Goal: Navigation & Orientation: Find specific page/section

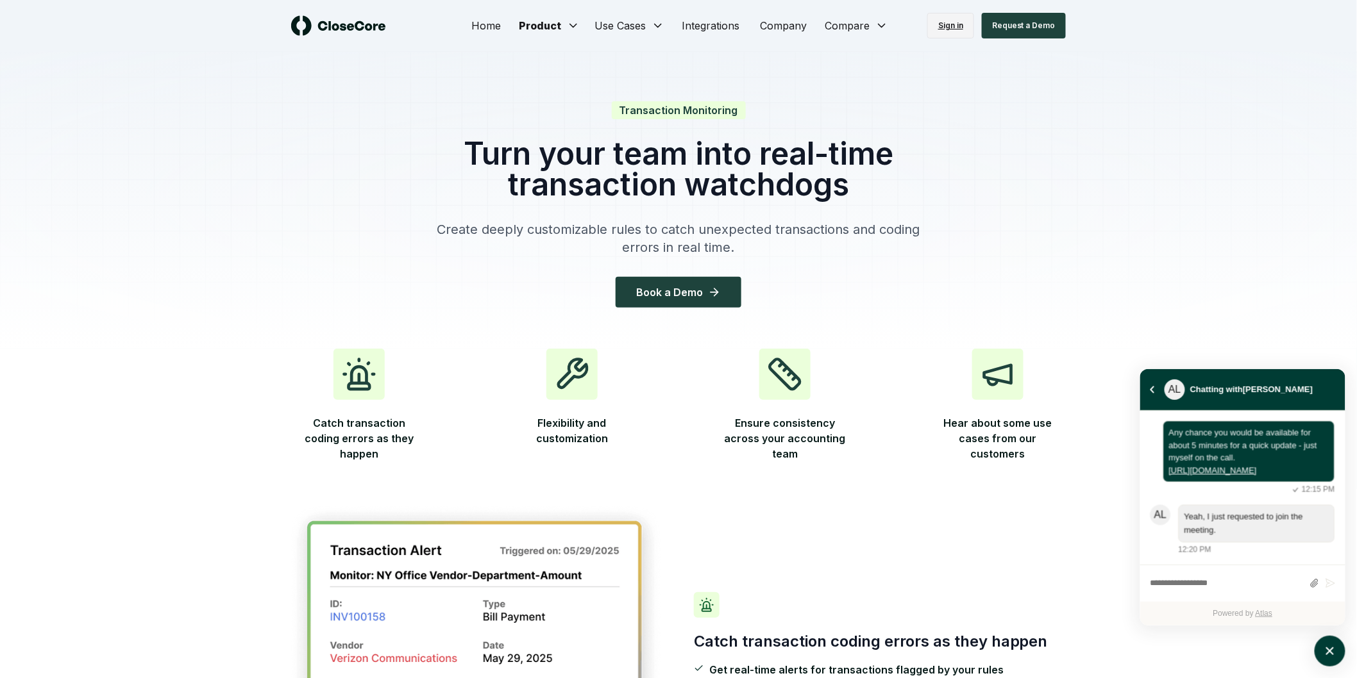
click at [954, 22] on link "Sign in" at bounding box center [950, 26] width 47 height 26
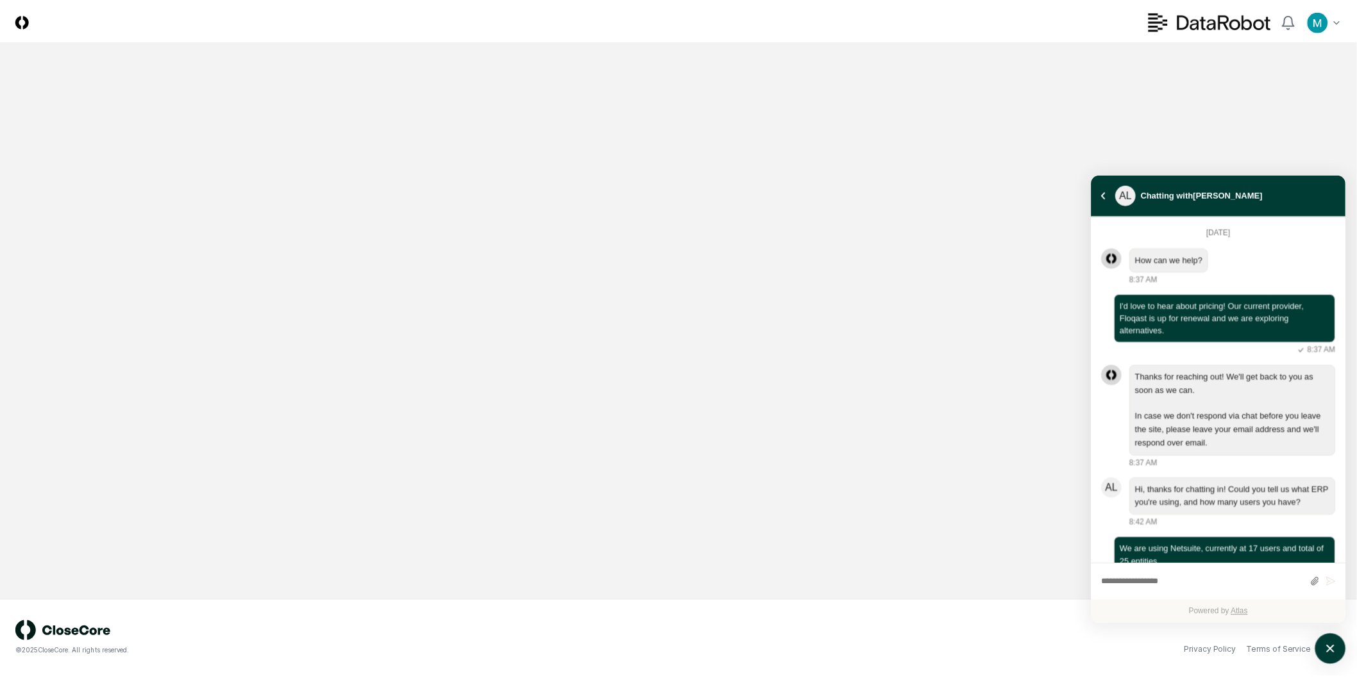
scroll to position [2709, 0]
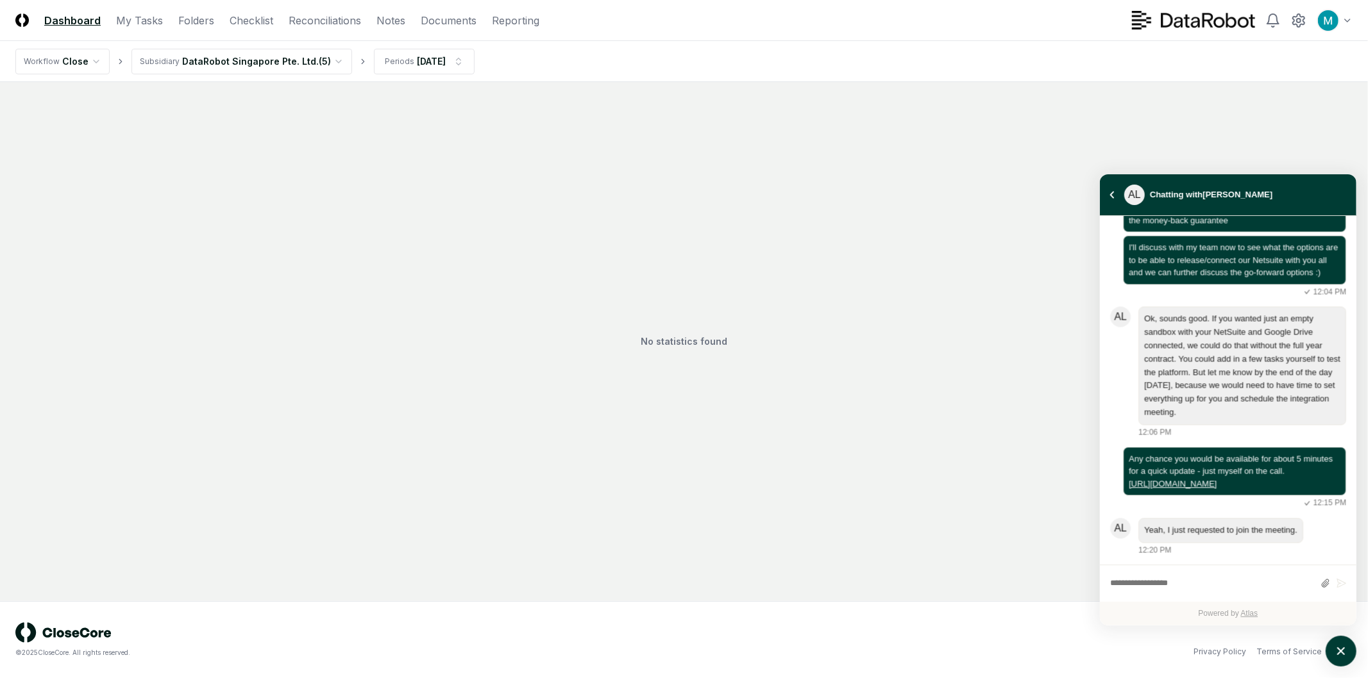
click at [291, 289] on div "No statistics found" at bounding box center [683, 341] width 1337 height 489
click at [1291, 19] on icon at bounding box center [1298, 20] width 15 height 15
click at [1338, 644] on icon "atlas-launcher" at bounding box center [1341, 652] width 19 height 19
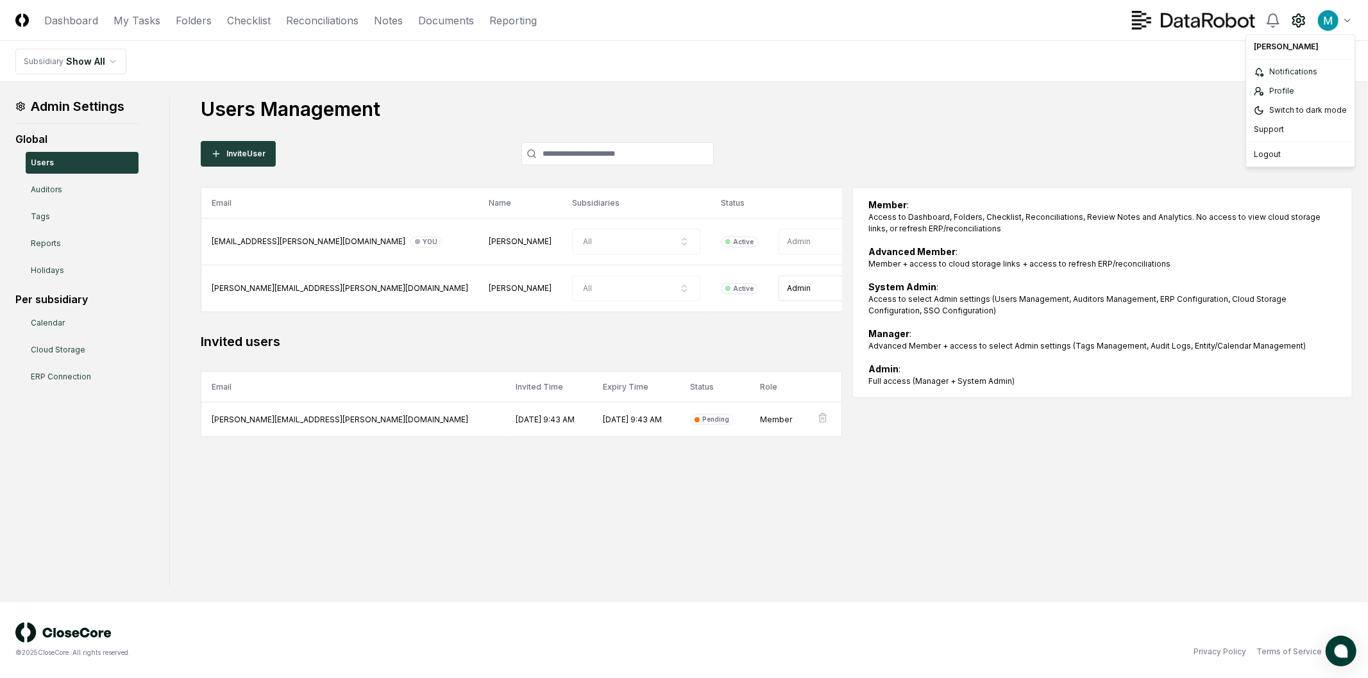
click at [1344, 20] on html "CloseCore Dashboard My Tasks Folders Checklist Reconciliations Notes Documents …" at bounding box center [684, 339] width 1368 height 678
click at [1310, 72] on div "Notifications" at bounding box center [1300, 71] width 103 height 19
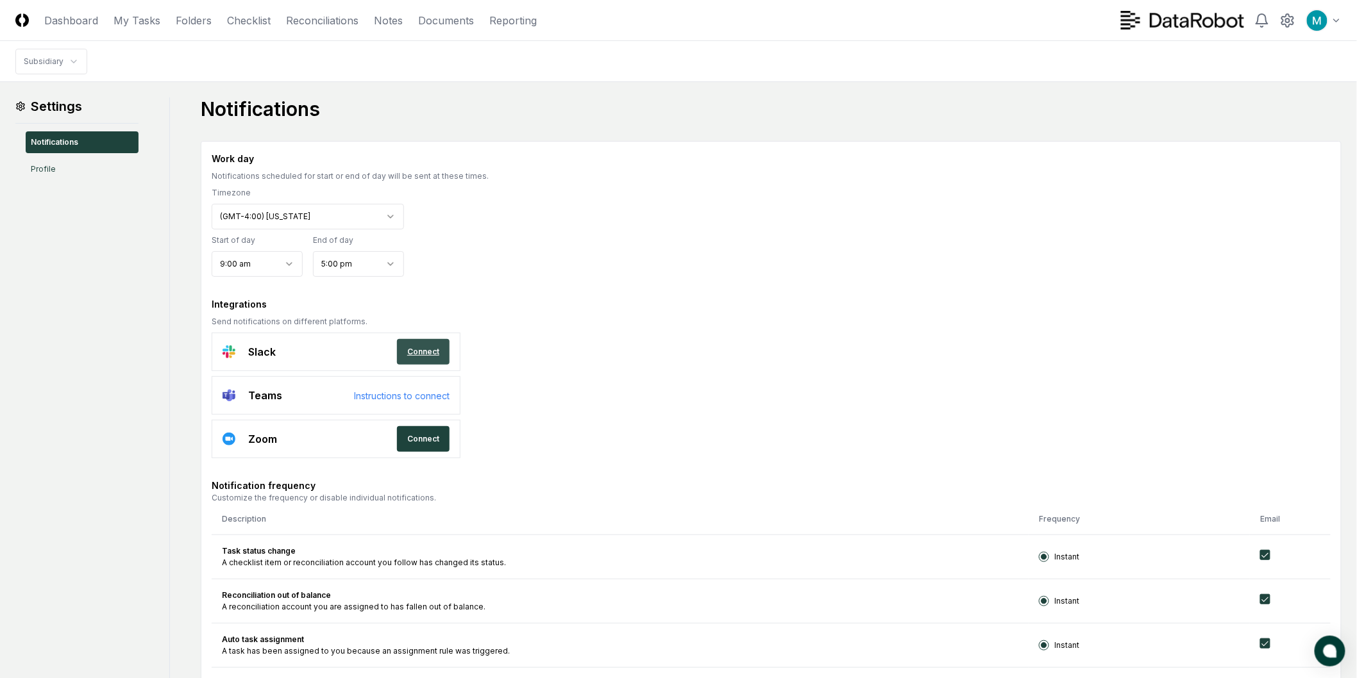
click at [437, 347] on link "Connect" at bounding box center [423, 352] width 53 height 26
click at [303, 217] on html "**********" at bounding box center [678, 669] width 1357 height 1338
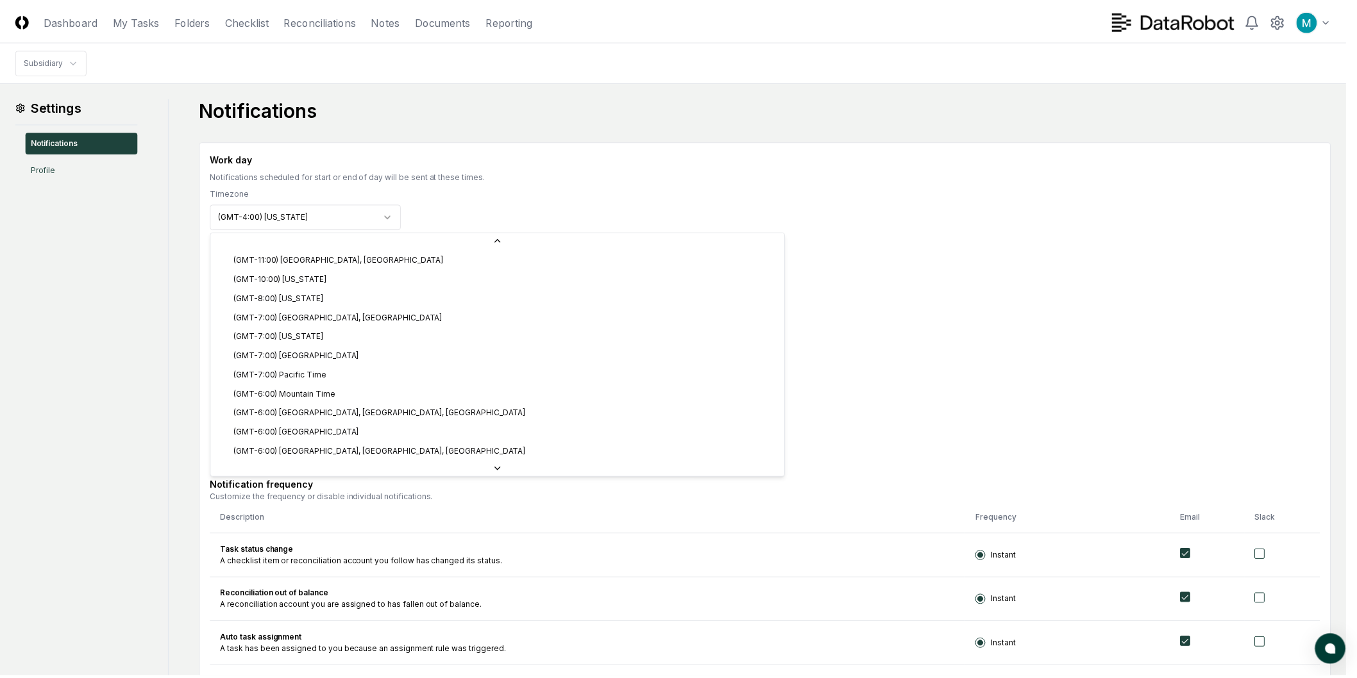
scroll to position [96, 0]
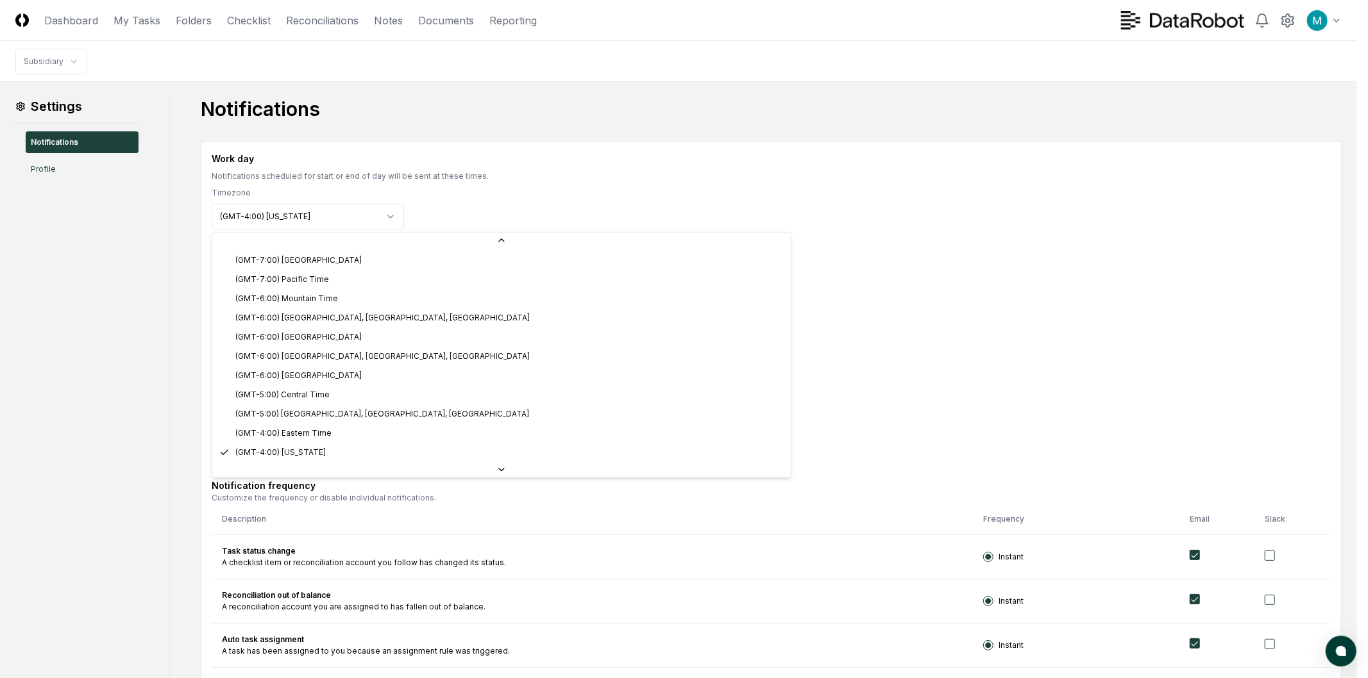
select select "**********"
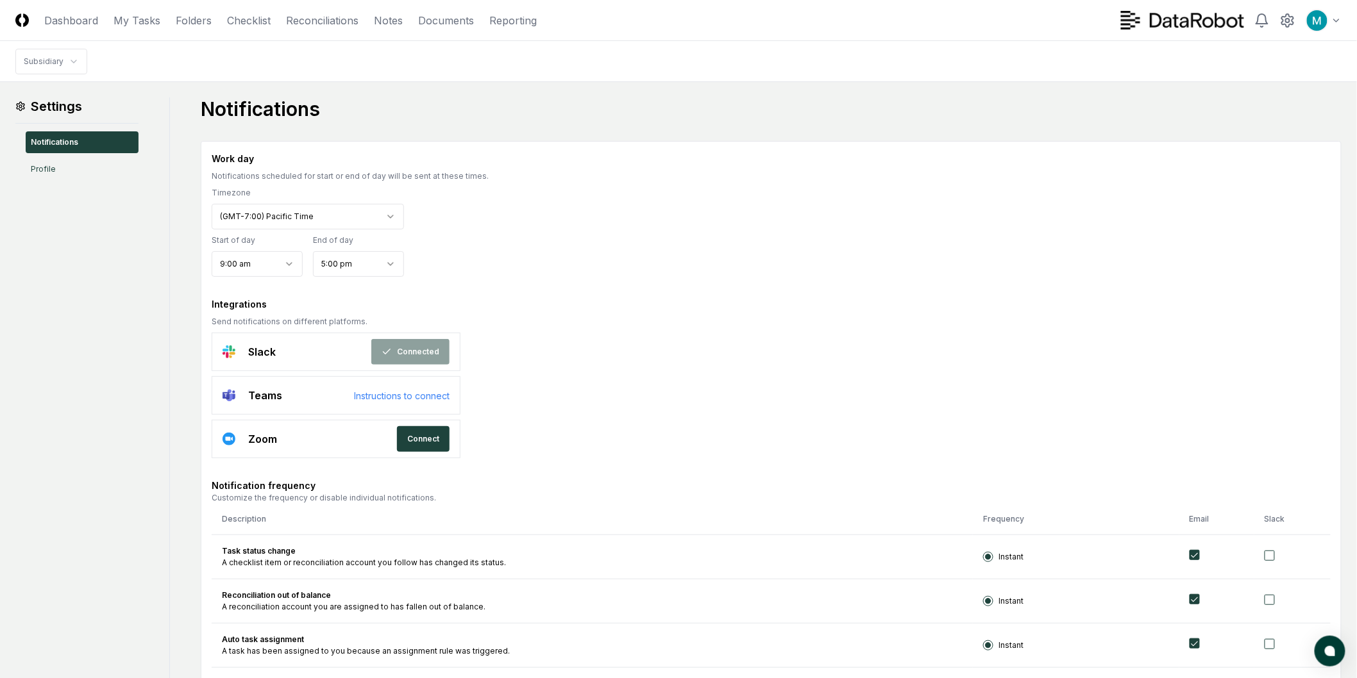
click at [584, 225] on div "**********" at bounding box center [771, 214] width 1119 height 125
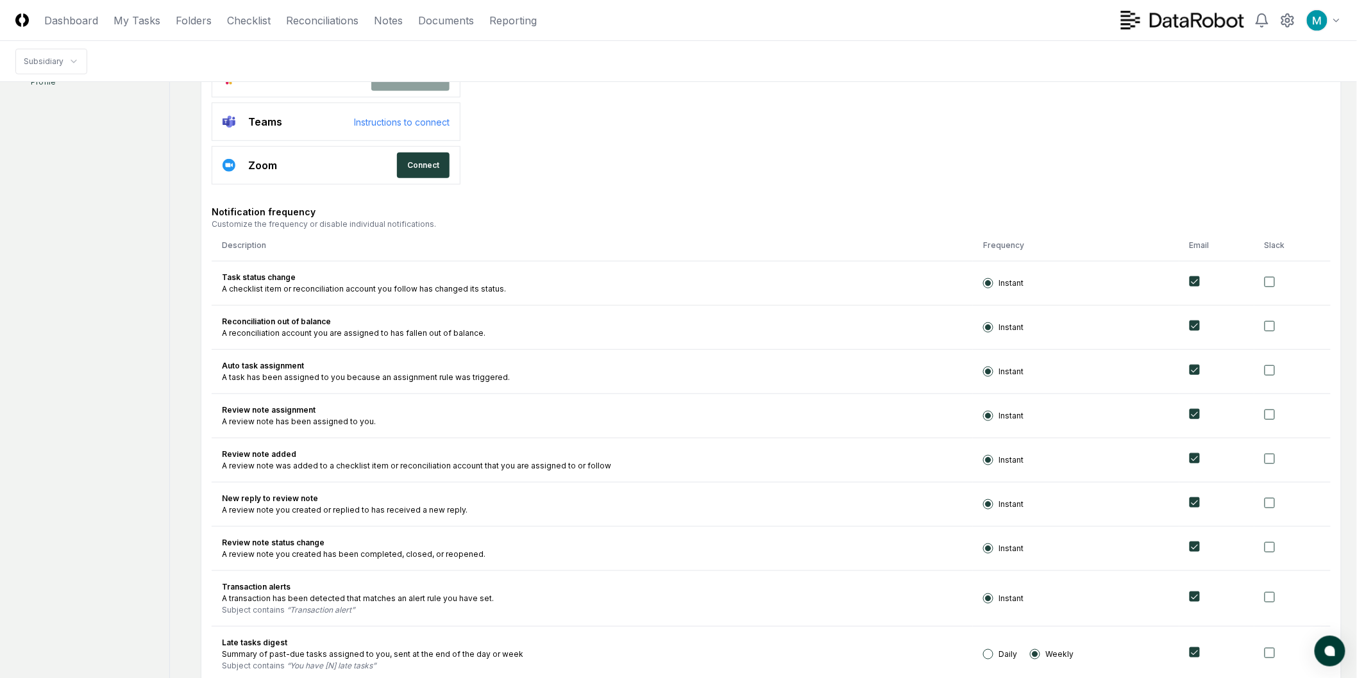
scroll to position [356, 0]
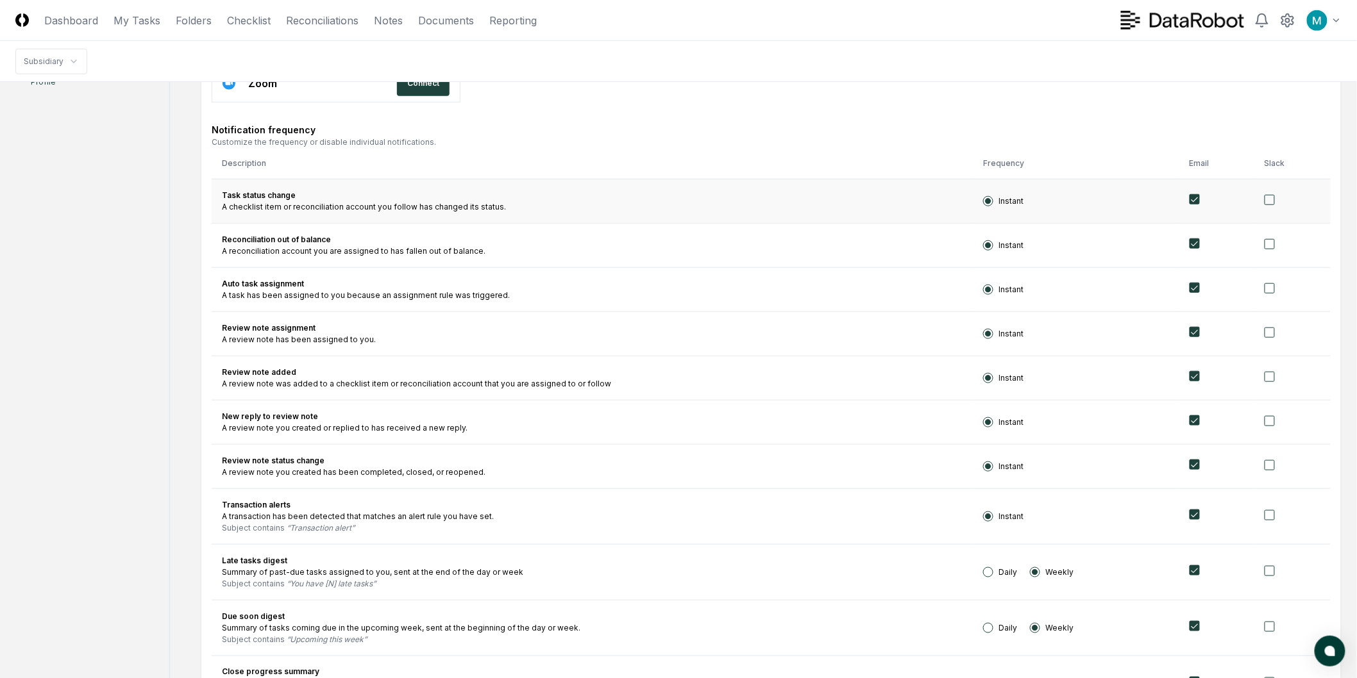
click at [1265, 196] on button "button" at bounding box center [1270, 200] width 10 height 10
drag, startPoint x: 1268, startPoint y: 246, endPoint x: 1277, endPoint y: 278, distance: 33.5
click at [1268, 246] on button "button" at bounding box center [1270, 244] width 10 height 10
click at [1271, 290] on button "button" at bounding box center [1270, 288] width 10 height 10
click at [1272, 331] on button "button" at bounding box center [1270, 333] width 10 height 10
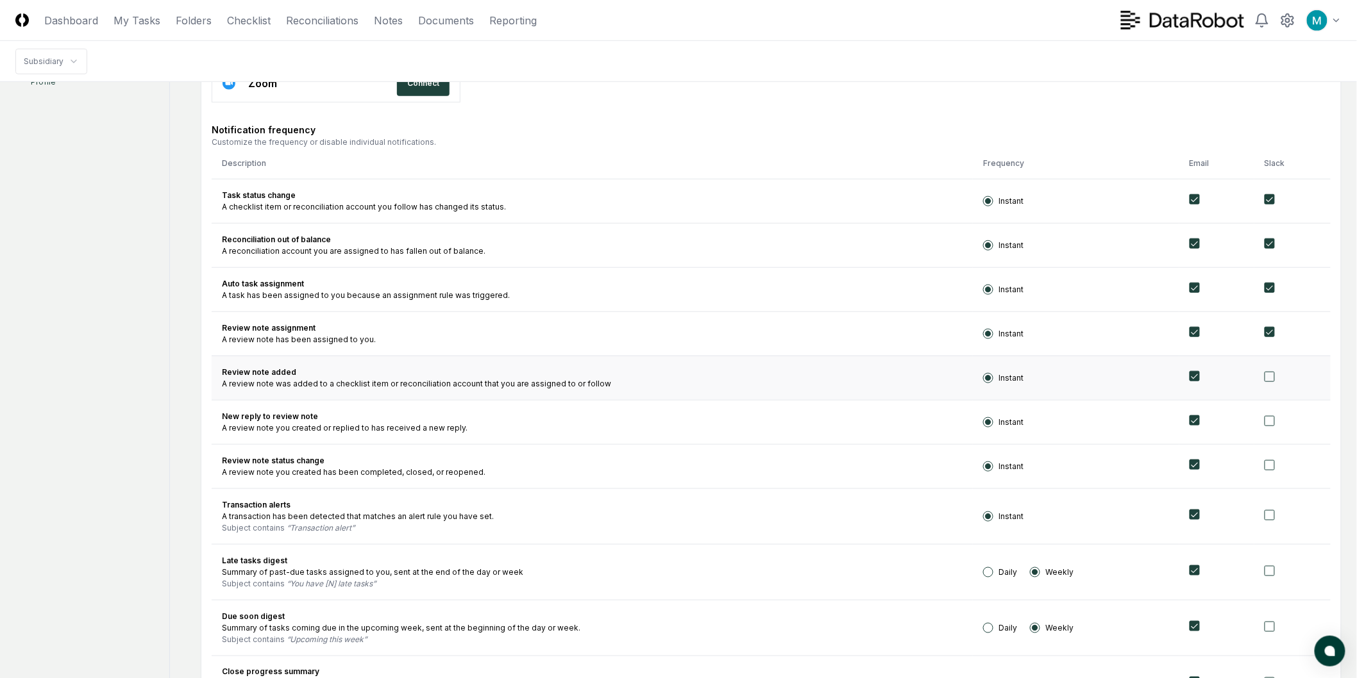
click at [1270, 375] on button "button" at bounding box center [1270, 377] width 10 height 10
click at [1266, 420] on button "button" at bounding box center [1270, 421] width 10 height 10
click at [1264, 470] on td at bounding box center [1292, 466] width 76 height 44
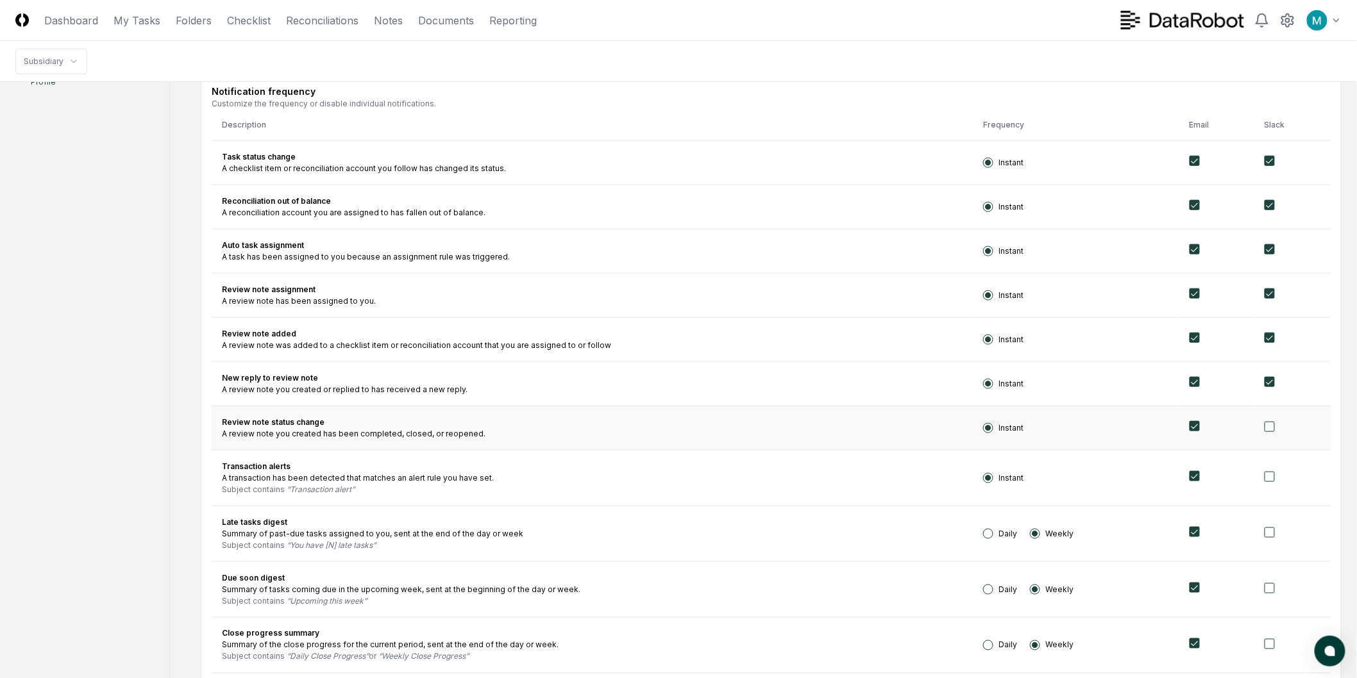
scroll to position [427, 0]
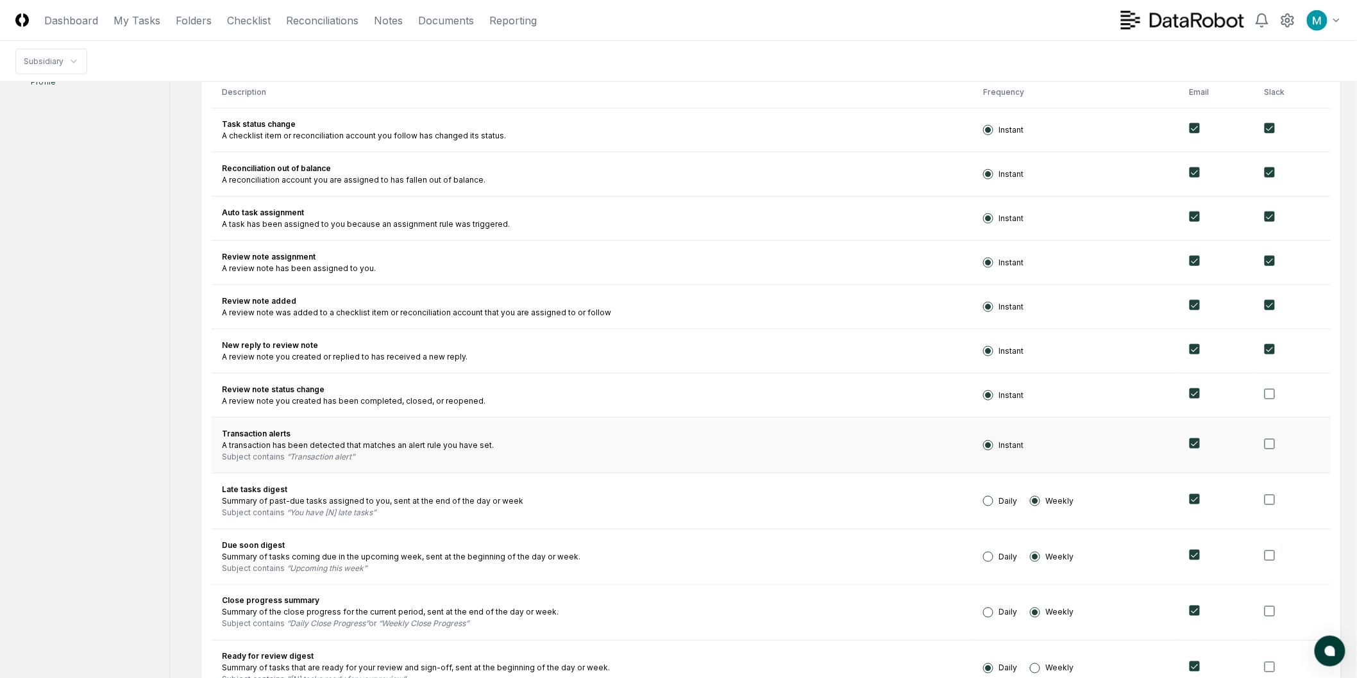
click at [1268, 441] on button "button" at bounding box center [1270, 444] width 10 height 10
click at [1270, 394] on button "button" at bounding box center [1270, 394] width 10 height 10
click at [1268, 504] on button "button" at bounding box center [1270, 500] width 10 height 10
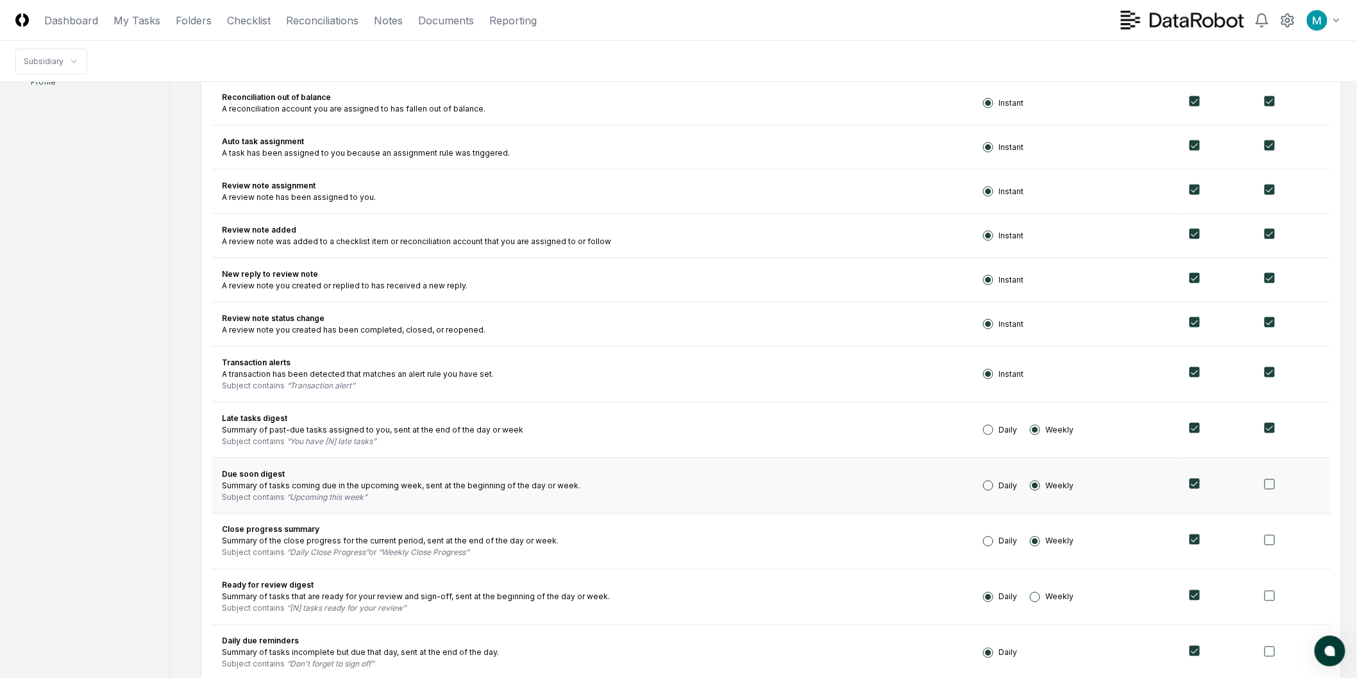
click at [1270, 485] on button "button" at bounding box center [1270, 485] width 10 height 10
click at [1271, 535] on button "button" at bounding box center [1270, 540] width 10 height 10
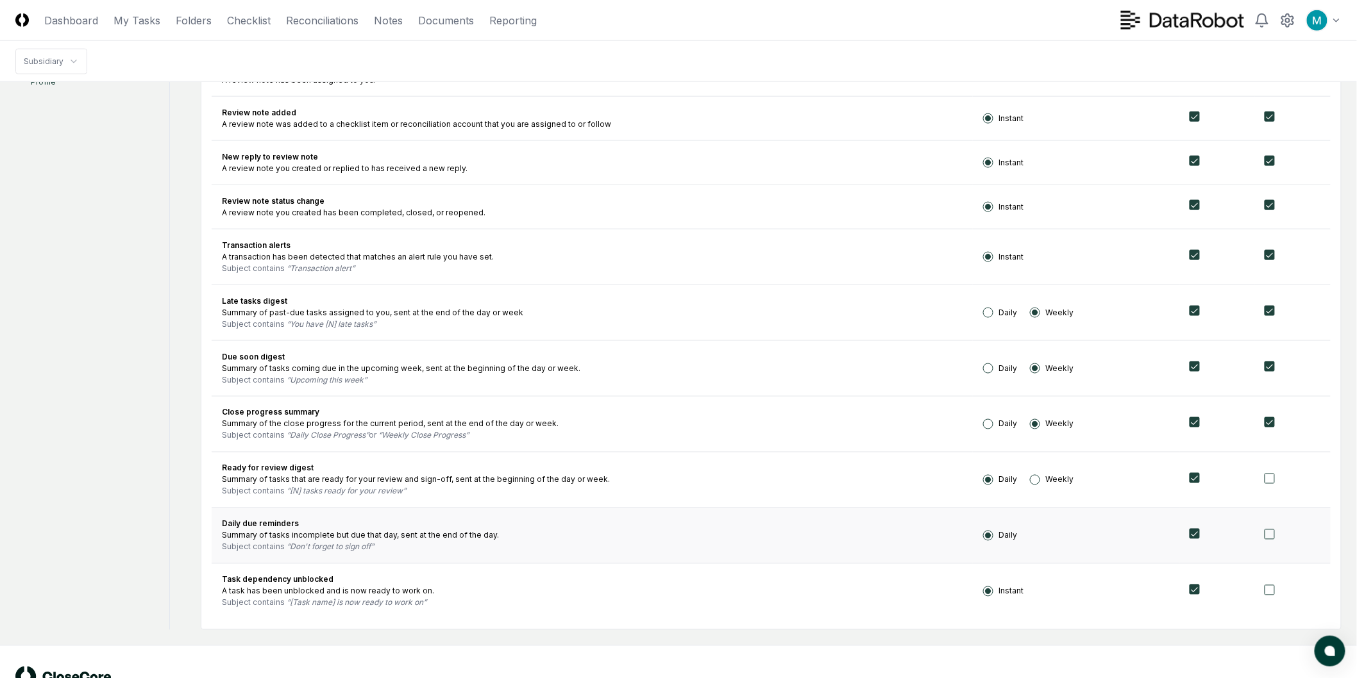
scroll to position [641, 0]
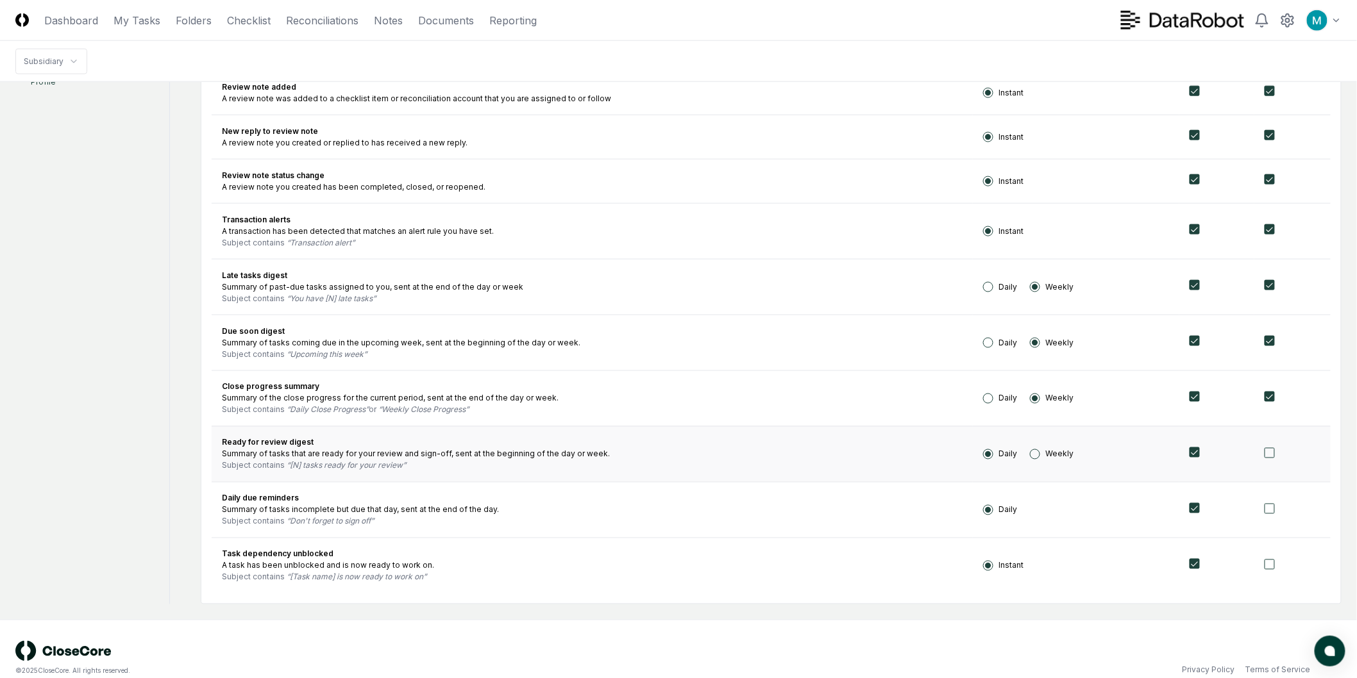
click at [1266, 450] on button "button" at bounding box center [1270, 453] width 10 height 10
click at [1272, 510] on button "button" at bounding box center [1270, 509] width 10 height 10
click at [1268, 563] on button "button" at bounding box center [1270, 565] width 10 height 10
click at [799, 511] on div "Summary of tasks incomplete but due that day, sent at the end of the day." at bounding box center [592, 511] width 741 height 12
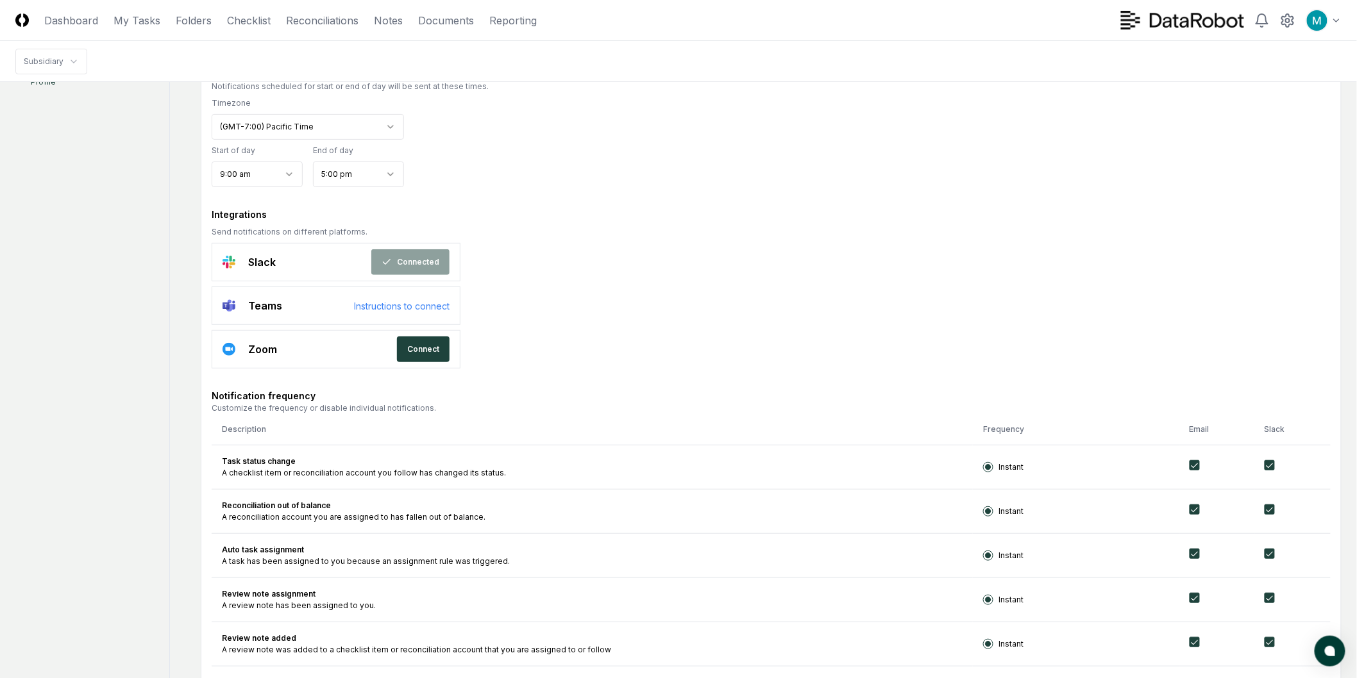
scroll to position [0, 0]
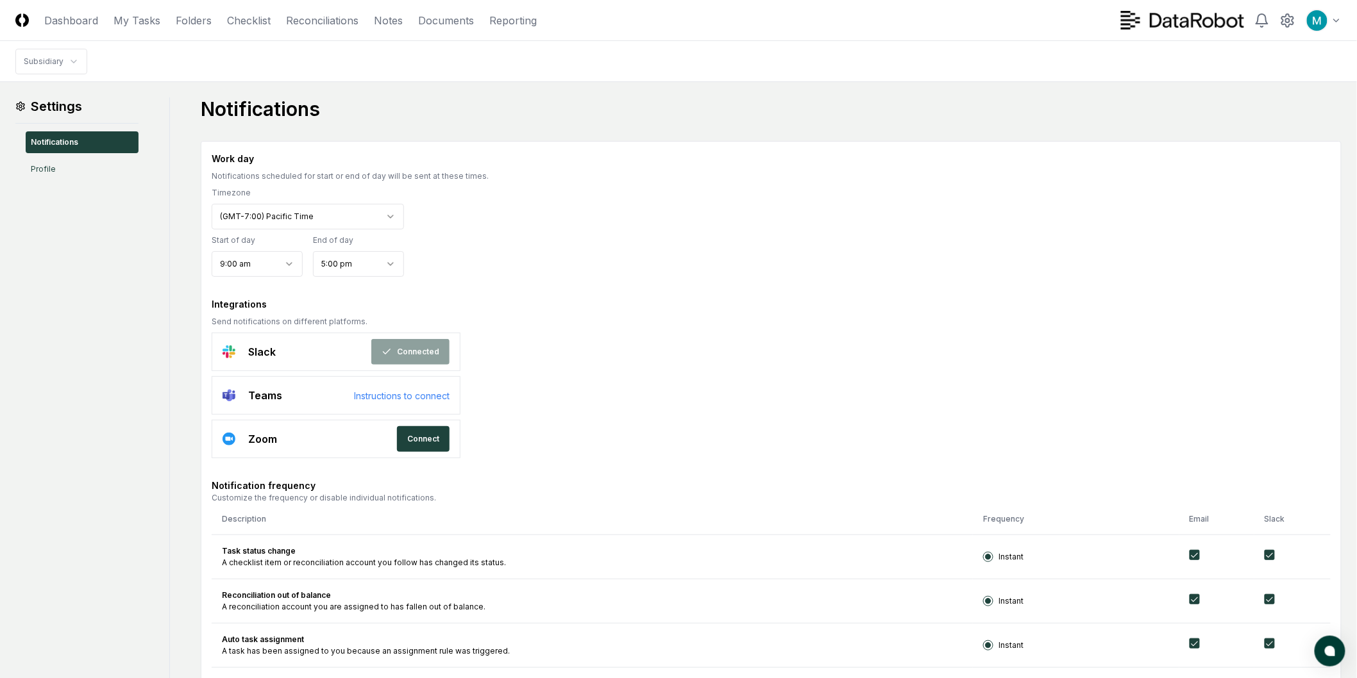
click at [49, 164] on link "Profile" at bounding box center [82, 169] width 113 height 22
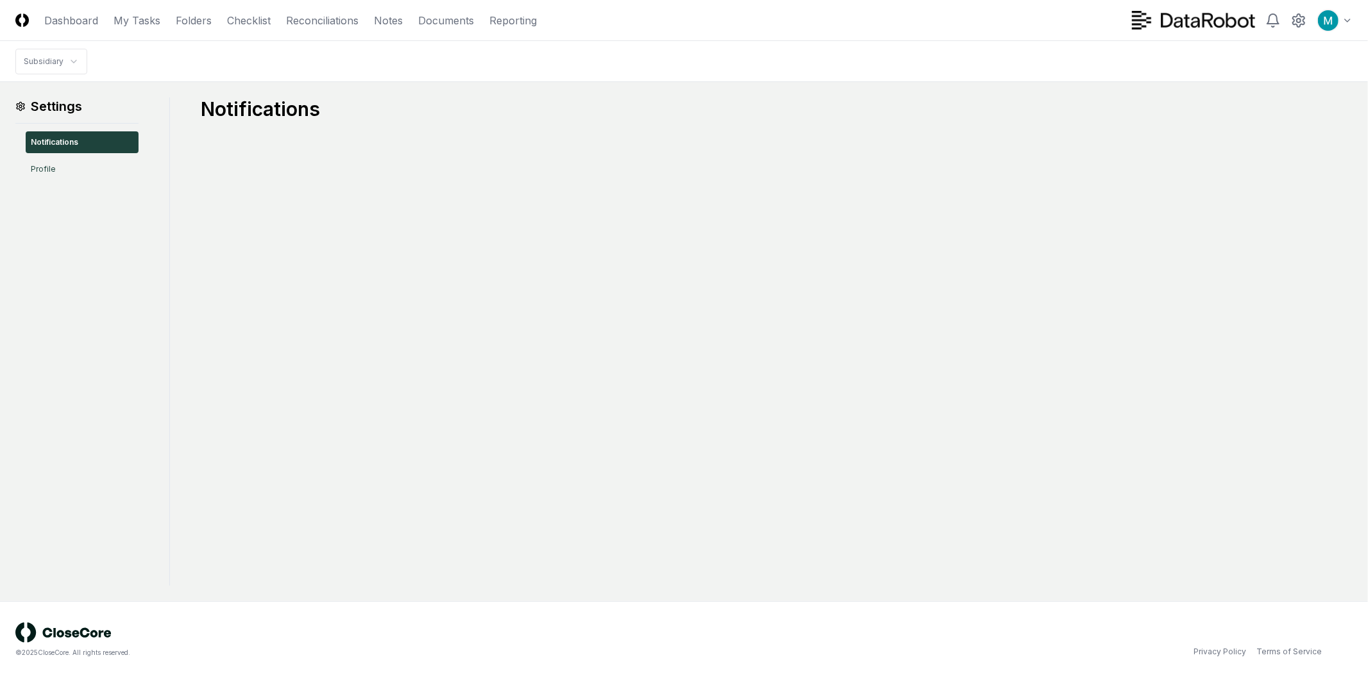
drag, startPoint x: 0, startPoint y: 0, endPoint x: 640, endPoint y: 93, distance: 646.7
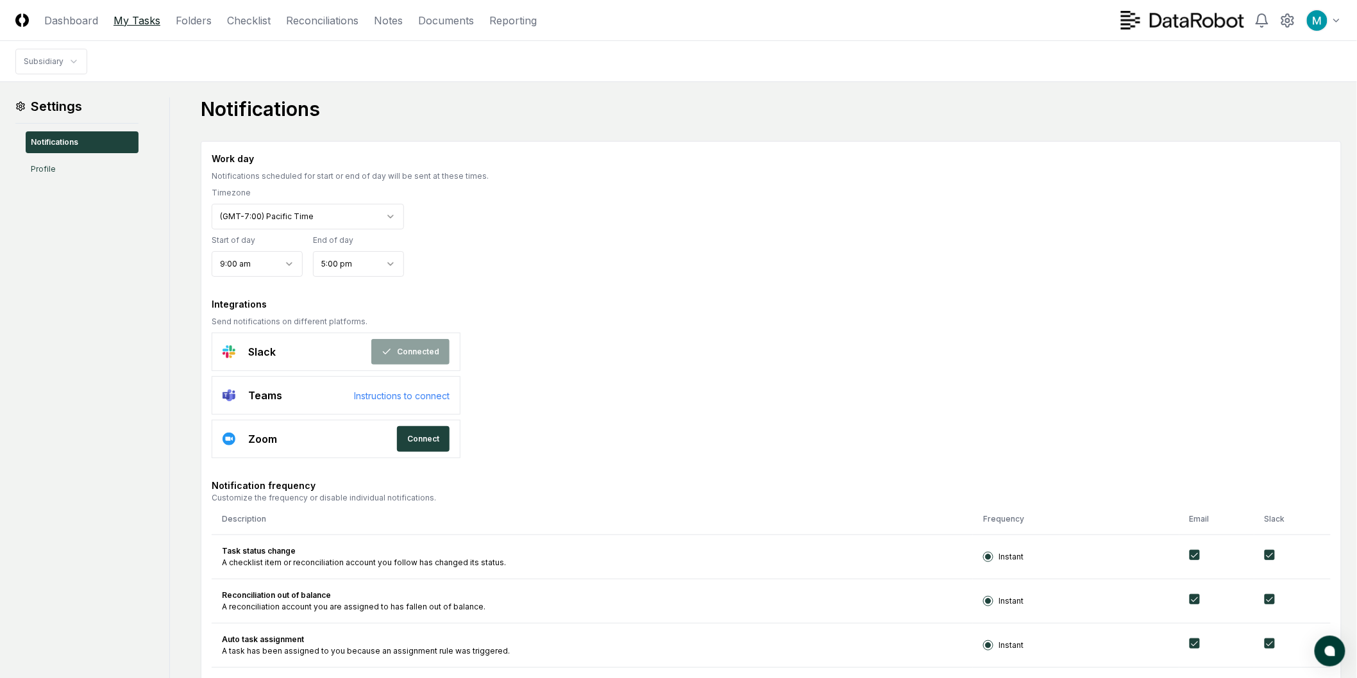
click at [138, 22] on link "My Tasks" at bounding box center [137, 20] width 47 height 15
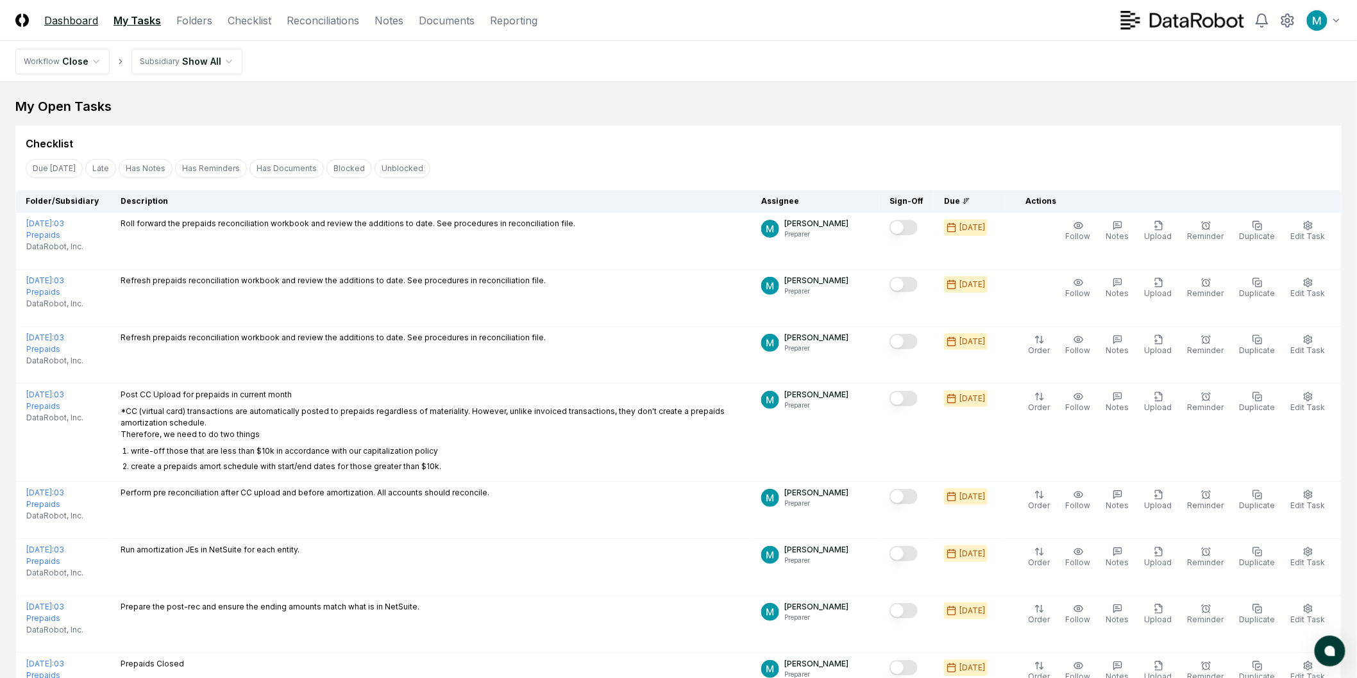
click at [72, 21] on link "Dashboard" at bounding box center [71, 20] width 54 height 15
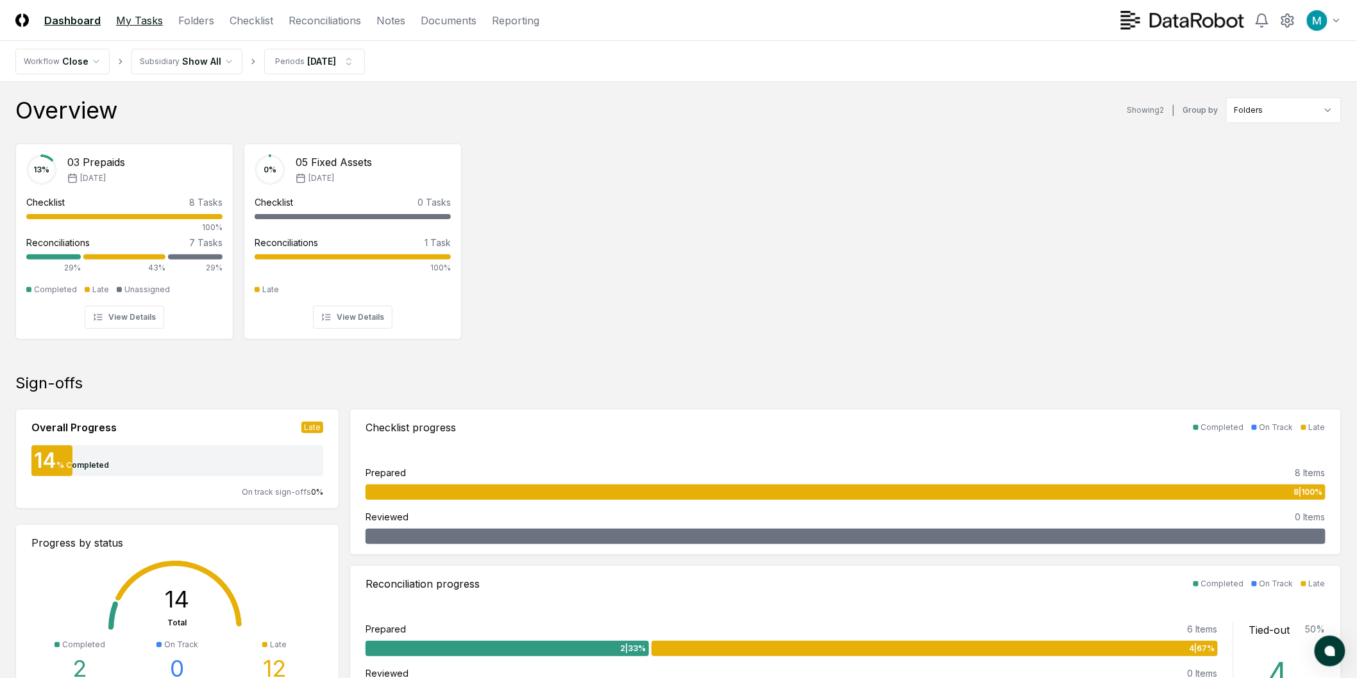
click at [141, 16] on link "My Tasks" at bounding box center [139, 20] width 47 height 15
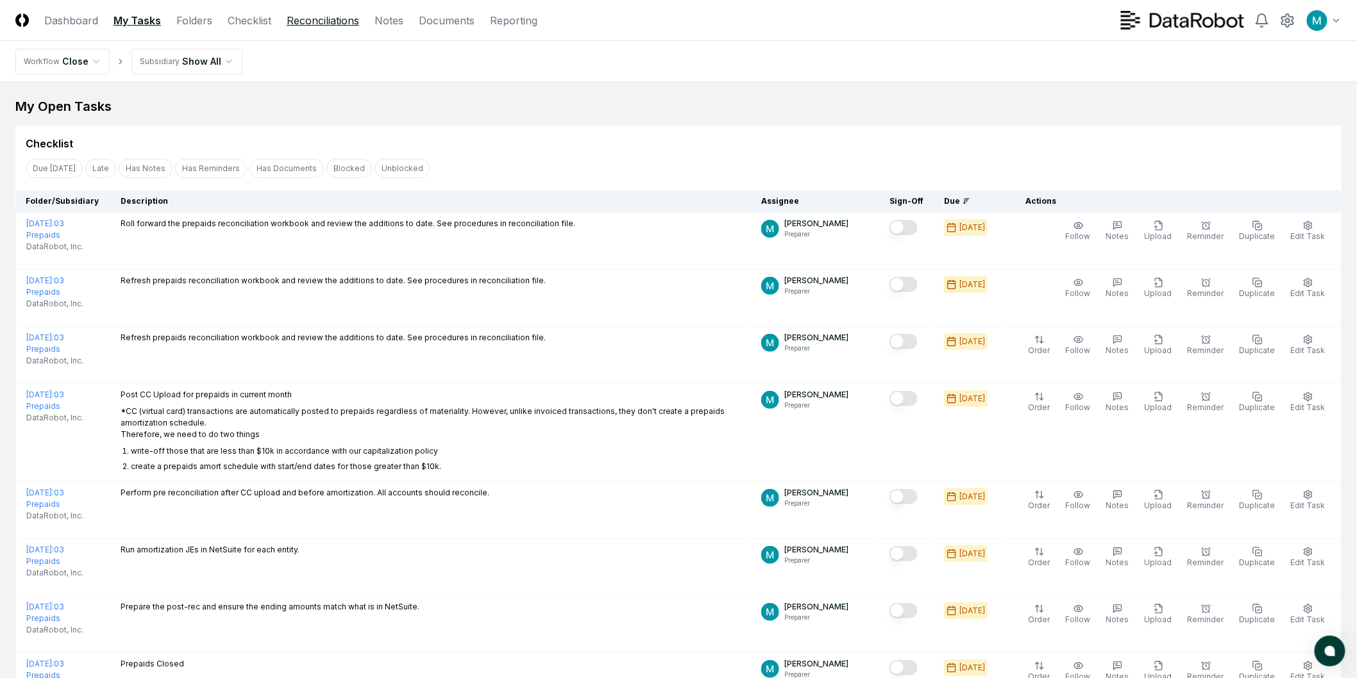
click at [302, 22] on link "Reconciliations" at bounding box center [323, 20] width 72 height 15
